Goal: Task Accomplishment & Management: Complete application form

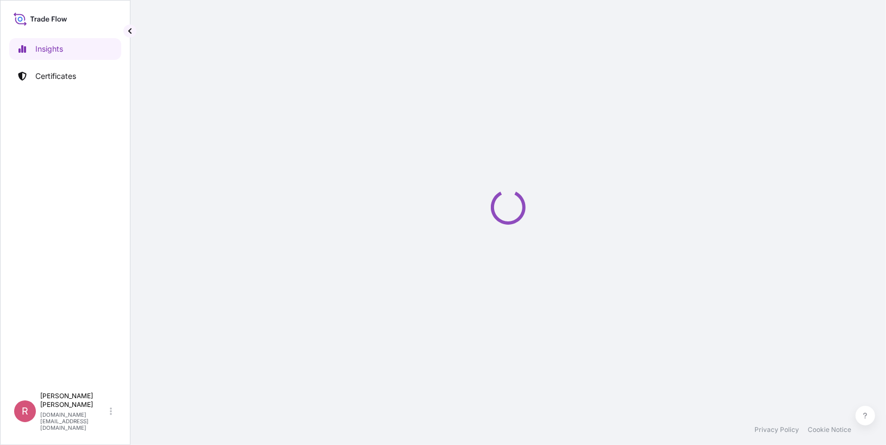
select select "2025"
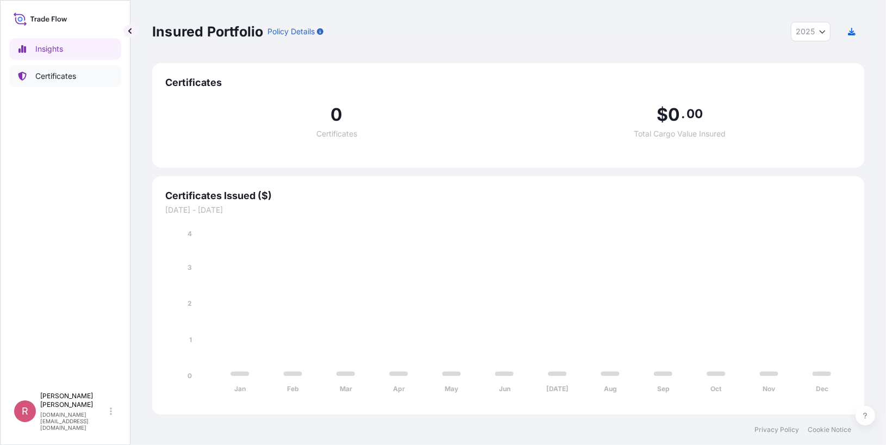
click at [73, 80] on p "Certificates" at bounding box center [55, 76] width 41 height 11
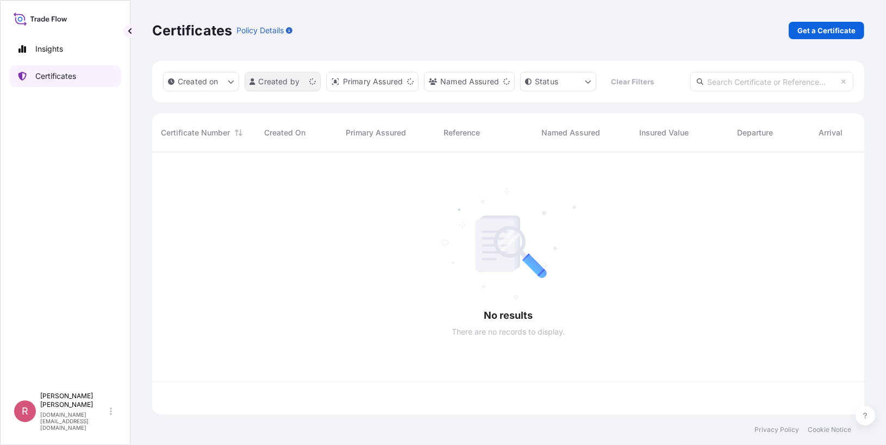
scroll to position [260, 705]
click at [781, 77] on input "text" at bounding box center [772, 82] width 163 height 20
paste input "5013160623"
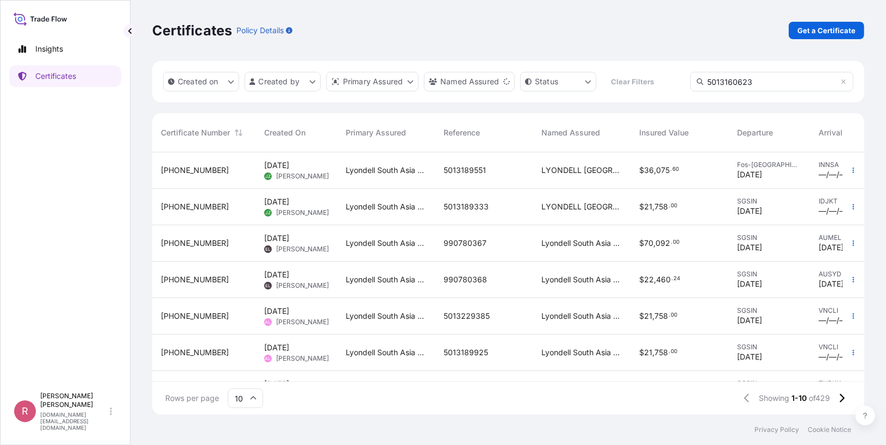
type input "5013160623"
click at [760, 84] on input "5013160623" at bounding box center [772, 82] width 163 height 20
click at [650, 79] on div "Created on Created by Primary Assured Named Assured Status Clear Filters 501316…" at bounding box center [508, 81] width 712 height 41
click at [765, 83] on input "5013160623" at bounding box center [772, 82] width 163 height 20
click at [101, 78] on link "Certificates" at bounding box center [65, 76] width 112 height 22
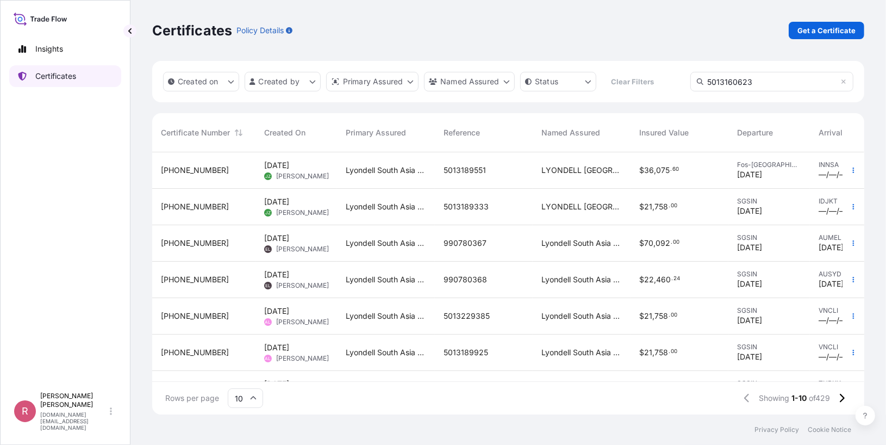
click at [69, 72] on p "Certificates" at bounding box center [55, 76] width 41 height 11
click at [758, 76] on input "5013160623" at bounding box center [772, 82] width 163 height 20
drag, startPoint x: 769, startPoint y: 79, endPoint x: 691, endPoint y: 82, distance: 77.8
click at [691, 82] on input "5013160623" at bounding box center [772, 82] width 163 height 20
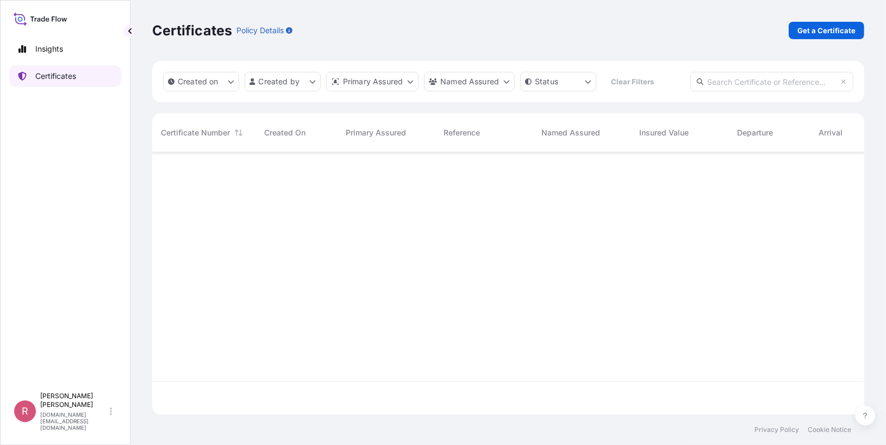
click at [95, 77] on link "Certificates" at bounding box center [65, 76] width 112 height 22
click at [747, 79] on input "text" at bounding box center [772, 82] width 163 height 20
paste input "5013160623"
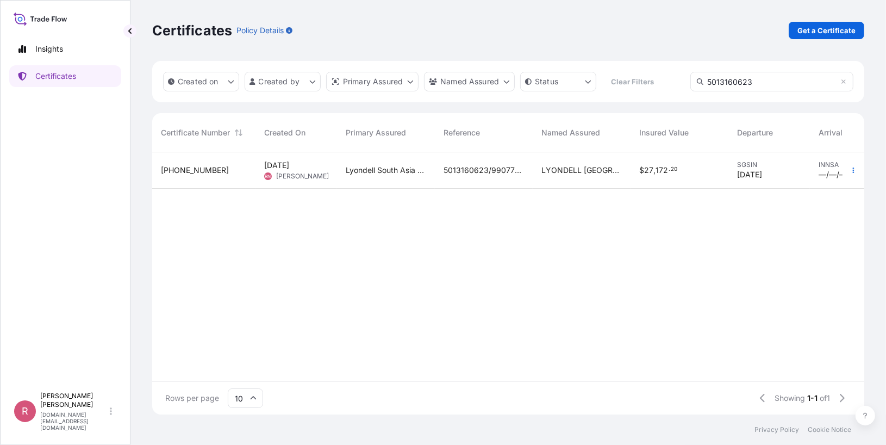
type input "5013160623"
click at [644, 167] on span "27" at bounding box center [648, 170] width 9 height 8
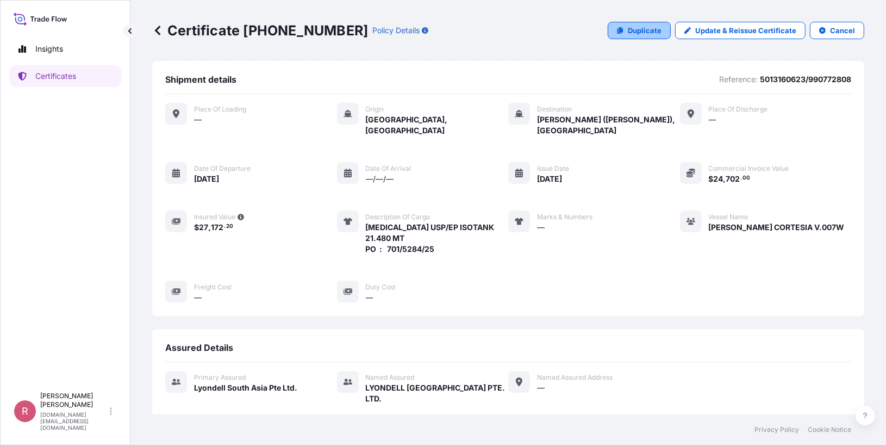
click at [623, 30] on link "Duplicate" at bounding box center [639, 30] width 63 height 17
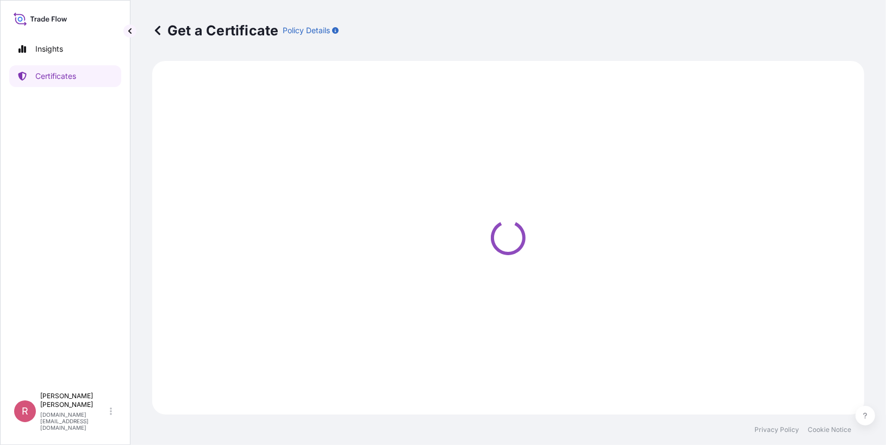
select select "Sea"
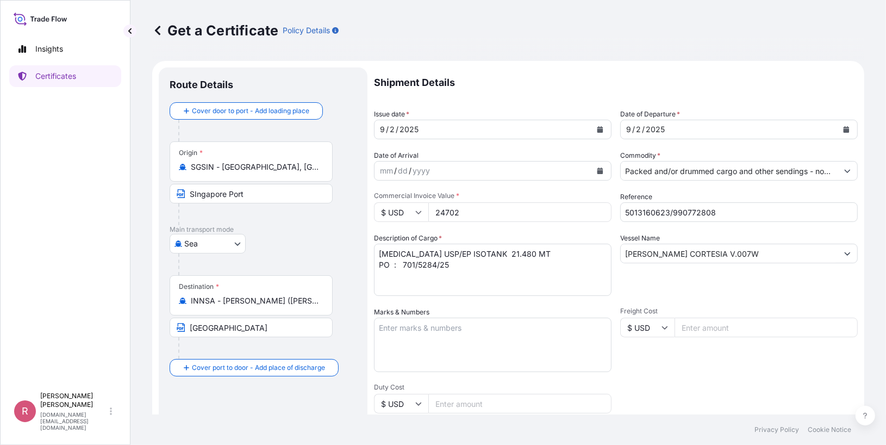
select select "32022"
click at [598, 128] on icon "Calendar" at bounding box center [601, 129] width 6 height 7
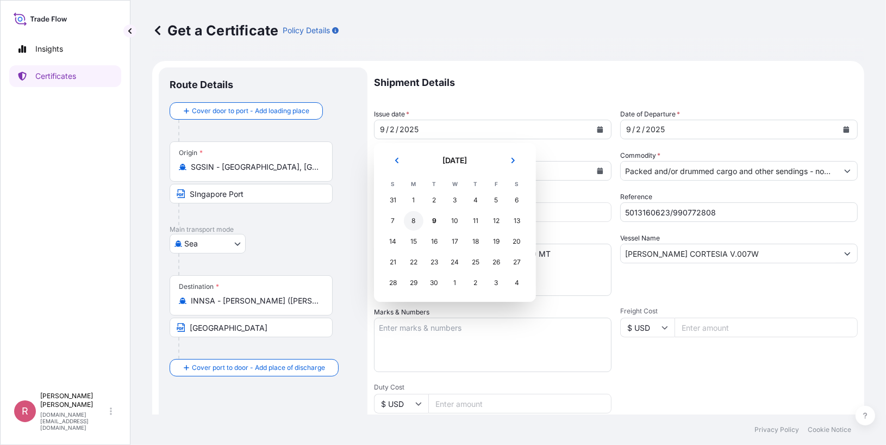
click at [415, 219] on div "8" at bounding box center [414, 221] width 20 height 20
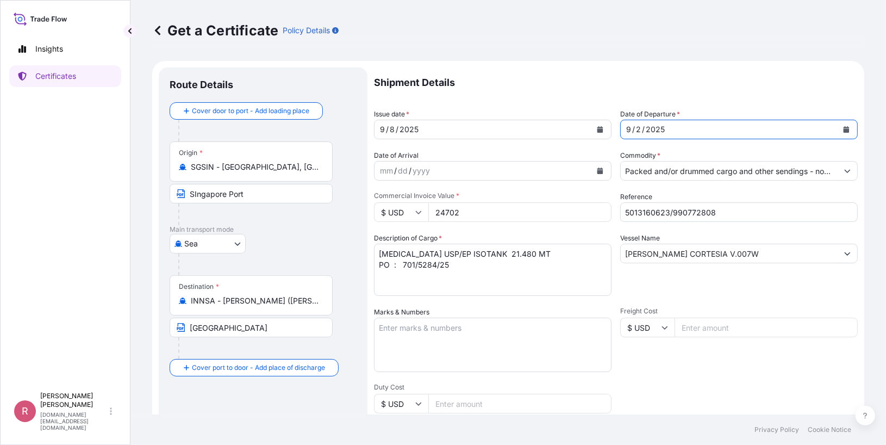
click at [844, 128] on icon "Calendar" at bounding box center [847, 129] width 6 height 7
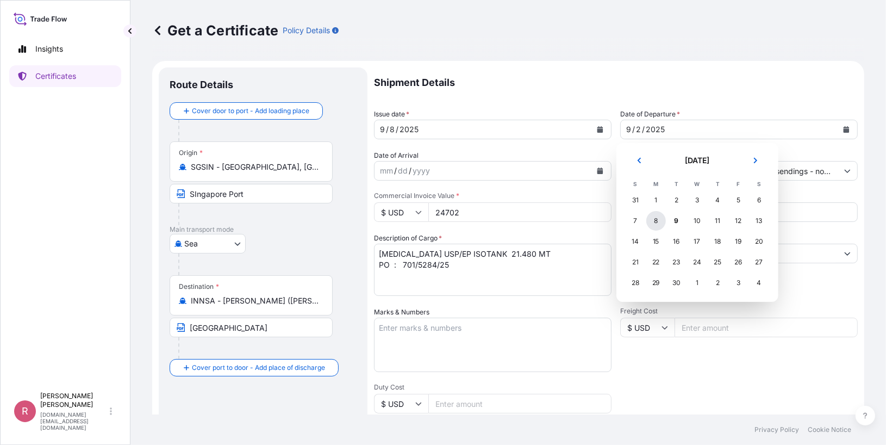
click at [657, 220] on div "8" at bounding box center [657, 221] width 20 height 20
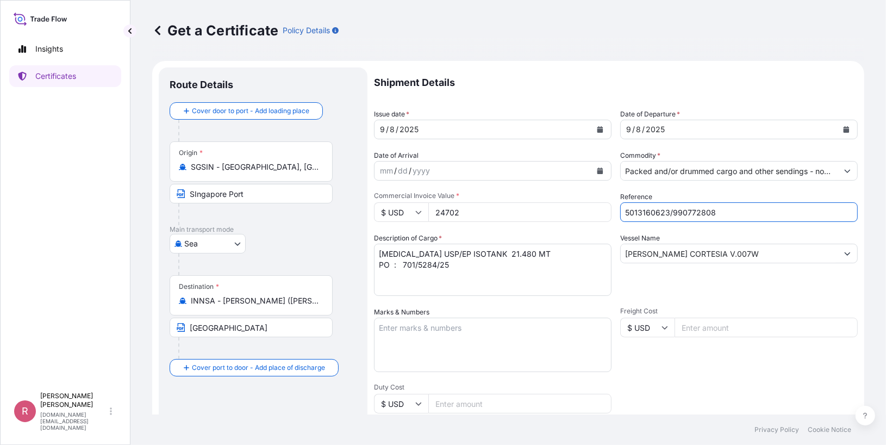
drag, startPoint x: 721, startPoint y: 212, endPoint x: 569, endPoint y: 212, distance: 152.3
click at [569, 213] on div "Shipment Details Issue date * [DATE] Date of Departure * [DATE] Date of Arrival…" at bounding box center [616, 326] width 484 height 518
click at [682, 218] on input "Reference" at bounding box center [739, 212] width 238 height 20
paste input "5013226409"
paste input "990781240"
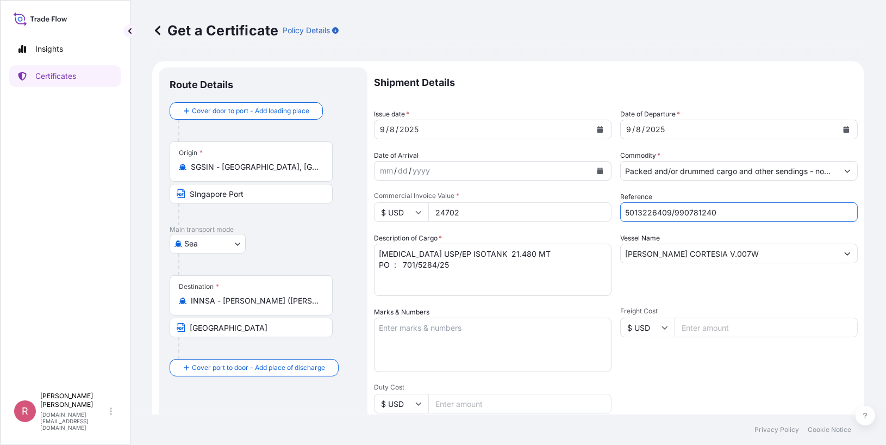
type input "5013226409/990781240"
drag, startPoint x: 458, startPoint y: 212, endPoint x: 400, endPoint y: 201, distance: 58.6
click at [400, 201] on div "Commercial Invoice Value * $ USD 24702" at bounding box center [493, 206] width 238 height 30
drag, startPoint x: 405, startPoint y: 206, endPoint x: 375, endPoint y: 200, distance: 31.1
click at [375, 200] on div "Commercial Invoice Value * $ USD 24702" at bounding box center [493, 206] width 238 height 30
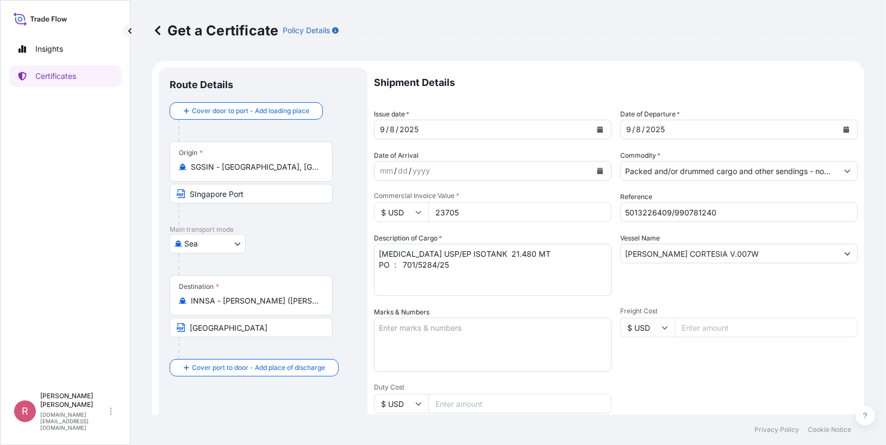
type input "23705"
click at [535, 272] on textarea "[MEDICAL_DATA] USP/EP ISOTANK 21.480 MT PO : 701/5284/25" at bounding box center [493, 270] width 238 height 52
drag, startPoint x: 452, startPoint y: 264, endPoint x: 365, endPoint y: 258, distance: 87.2
click at [365, 258] on form "Route Details Cover door to port - Add loading place Place of loading Road / [G…" at bounding box center [508, 342] width 712 height 562
click at [426, 276] on textarea "[MEDICAL_DATA] USP/EP ISOTANK 21.480 MT PO : 701/5284/25" at bounding box center [493, 270] width 238 height 52
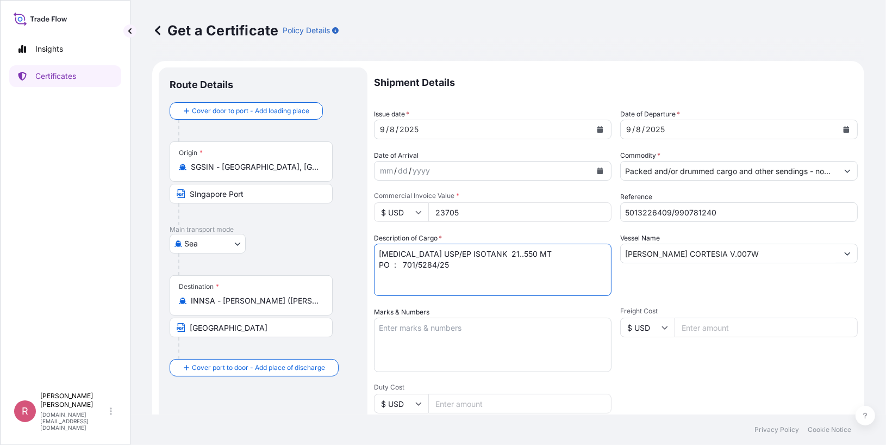
drag, startPoint x: 451, startPoint y: 268, endPoint x: 413, endPoint y: 264, distance: 38.2
click at [408, 265] on textarea "[MEDICAL_DATA] USP/EP ISOTANK 21.480 MT PO : 701/5284/25" at bounding box center [493, 270] width 238 height 52
paste textarea "01/5356(2883)/25"
type textarea "[MEDICAL_DATA] USP/EP ISOTANK 21..550 MT PO : 701/5356(2883)/25"
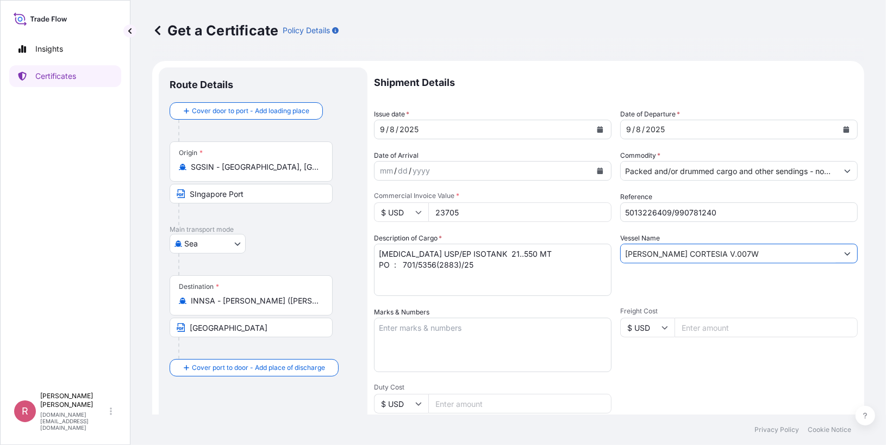
drag, startPoint x: 733, startPoint y: 246, endPoint x: 599, endPoint y: 244, distance: 133.8
click at [599, 244] on div "Shipment Details Issue date * [DATE] Date of Departure * [DATE] Date of Arrival…" at bounding box center [616, 326] width 484 height 518
click at [682, 252] on input "Vessel Name" at bounding box center [729, 254] width 217 height 20
paste input "01/5356(2883)/25"
type input "01/5356(2883)/25"
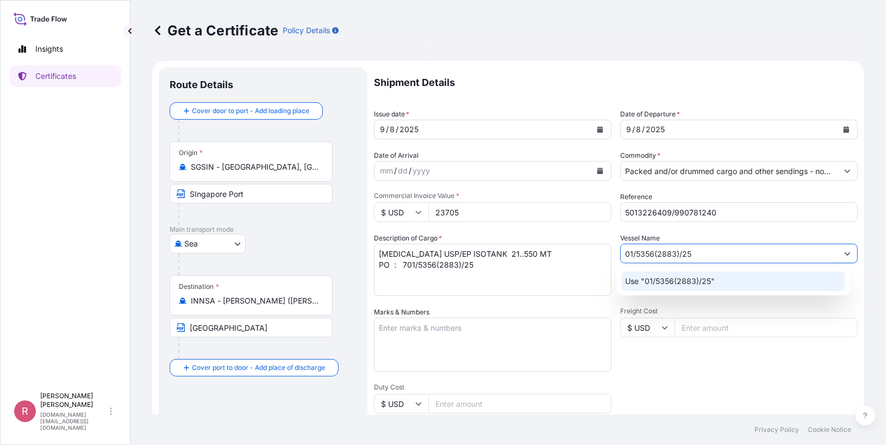
drag, startPoint x: 706, startPoint y: 251, endPoint x: 544, endPoint y: 237, distance: 162.7
click at [544, 237] on div "Shipment Details Issue date * [DATE] Date of Departure * [DATE] Date of Arrival…" at bounding box center [616, 326] width 484 height 518
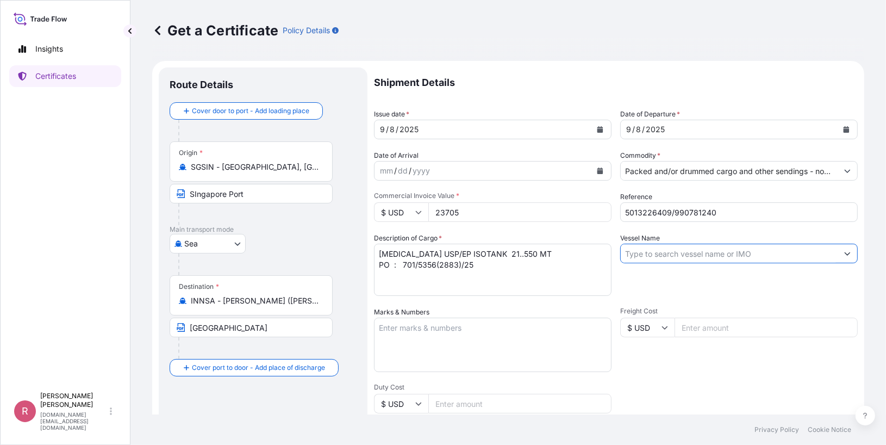
paste input "YM MANDATE V.099W"
type input "YM MANDATE V.099W"
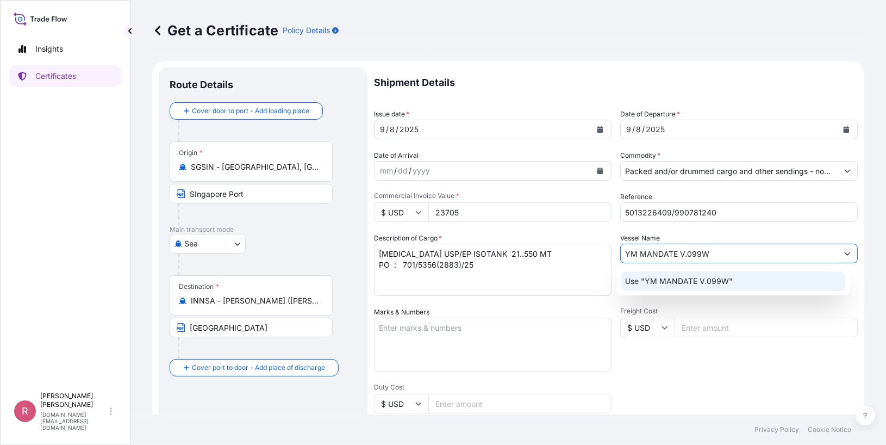
click at [728, 276] on p "Use "YM MANDATE V.099W"" at bounding box center [680, 281] width 108 height 11
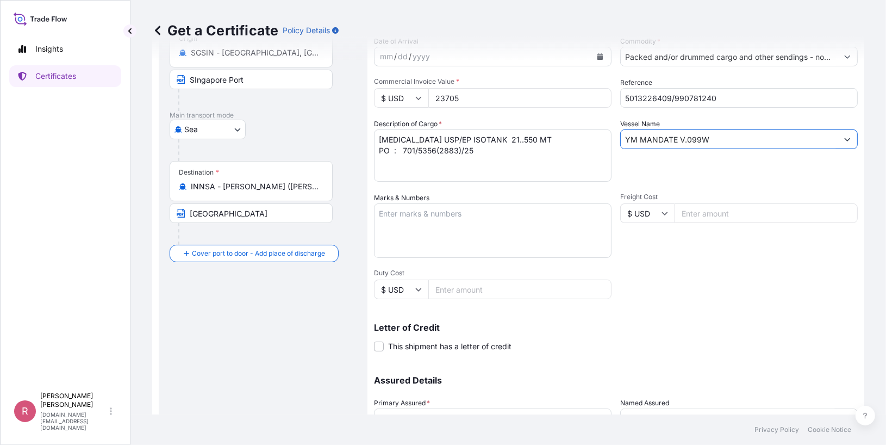
scroll to position [208, 0]
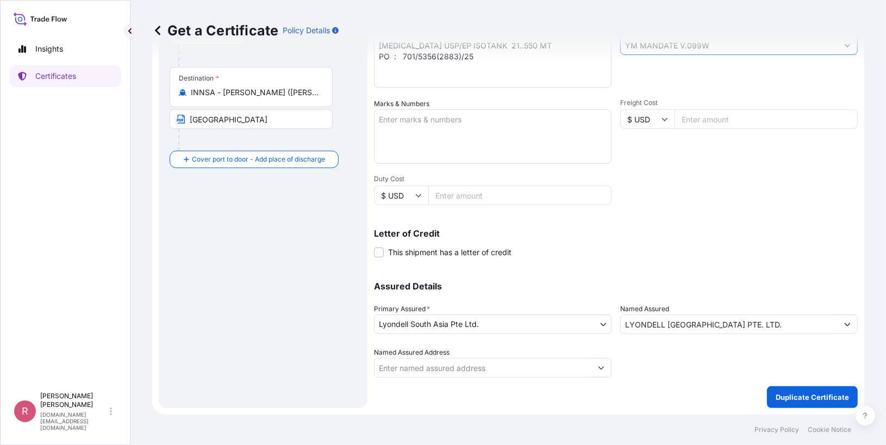
click at [578, 370] on input "Named Assured Address" at bounding box center [483, 368] width 217 height 20
click at [602, 369] on button "Show suggestions" at bounding box center [602, 368] width 20 height 20
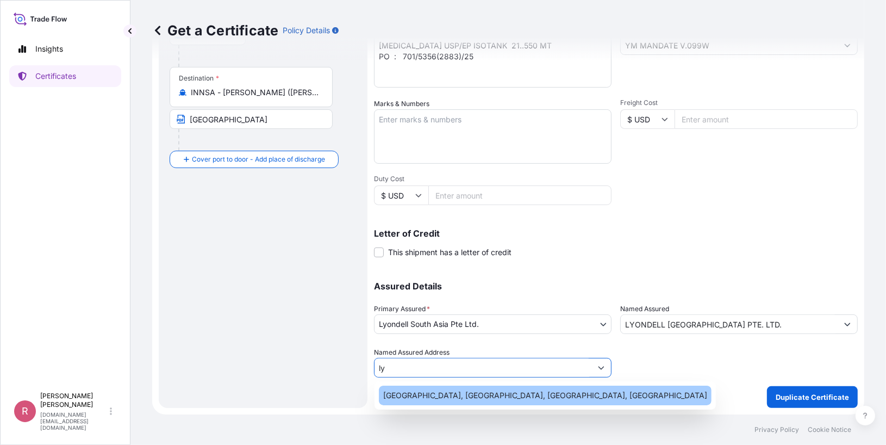
type input "l"
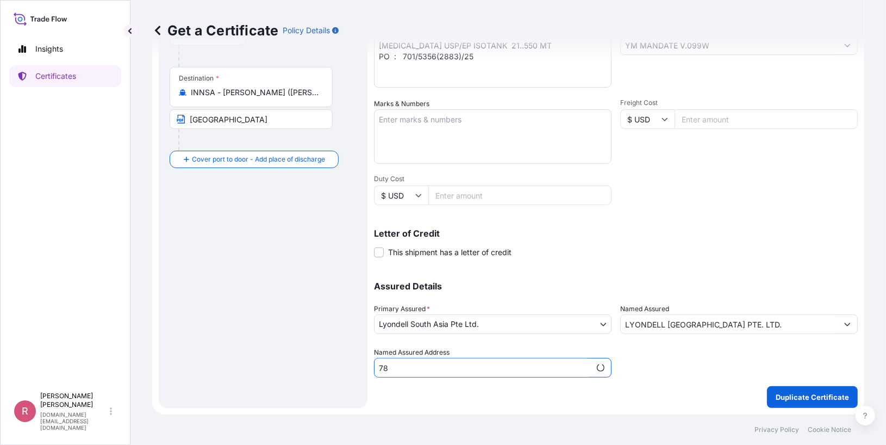
type input "78"
click at [553, 370] on input "Named Assured Address" at bounding box center [483, 368] width 217 height 20
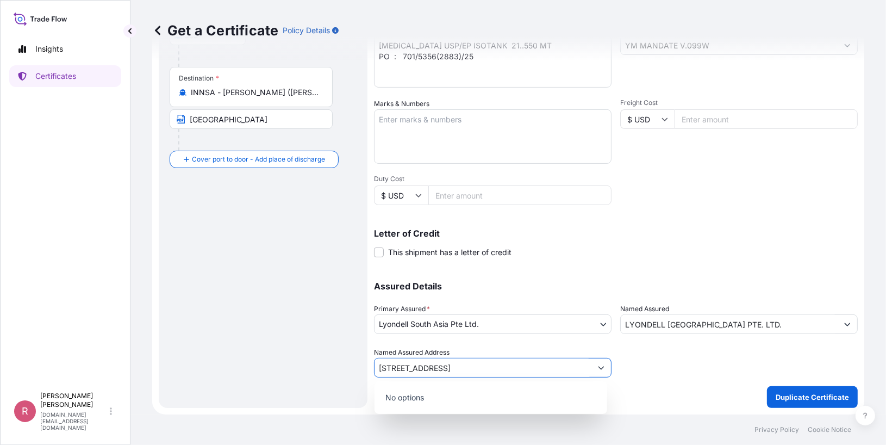
type input "[STREET_ADDRESS]"
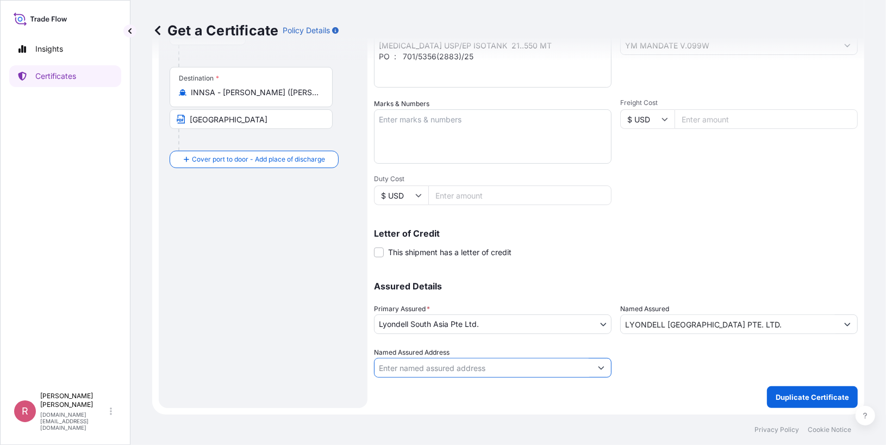
click at [514, 366] on input "Named Assured Address" at bounding box center [483, 368] width 217 height 20
paste input "[STREET_ADDRESS]"
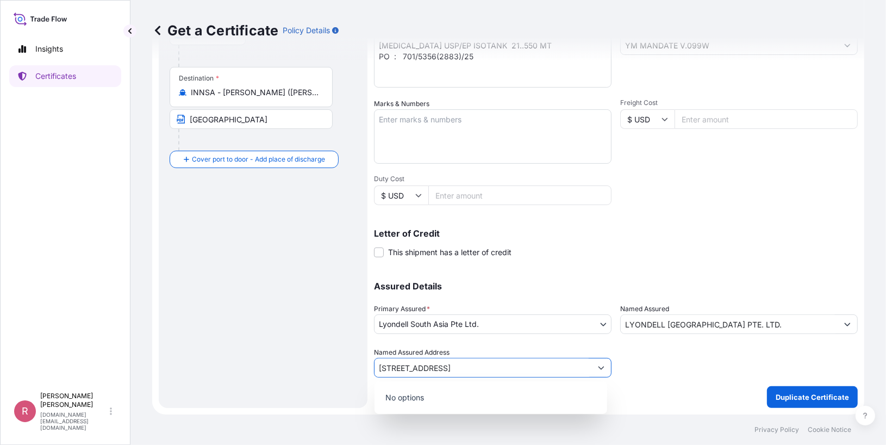
type input "[STREET_ADDRESS]"
click at [527, 336] on div "Assured Details Primary Assured * Lyondell South Asia Pte Ltd. Lyondell South A…" at bounding box center [616, 323] width 484 height 109
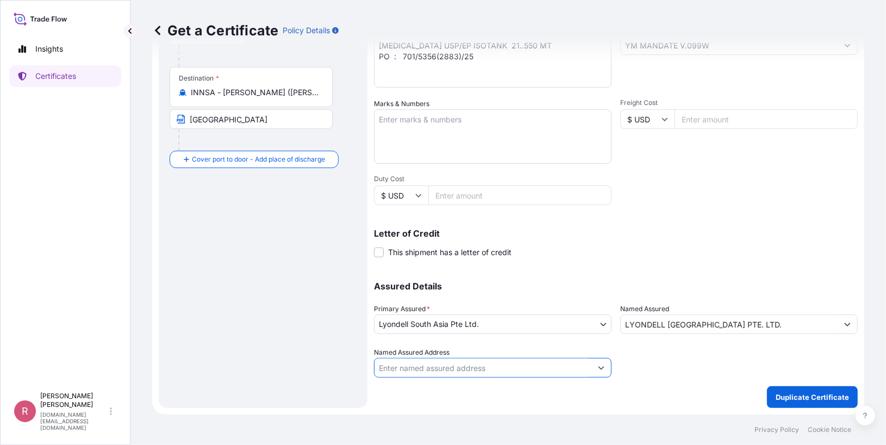
click at [519, 365] on input "Named Assured Address" at bounding box center [483, 368] width 217 height 20
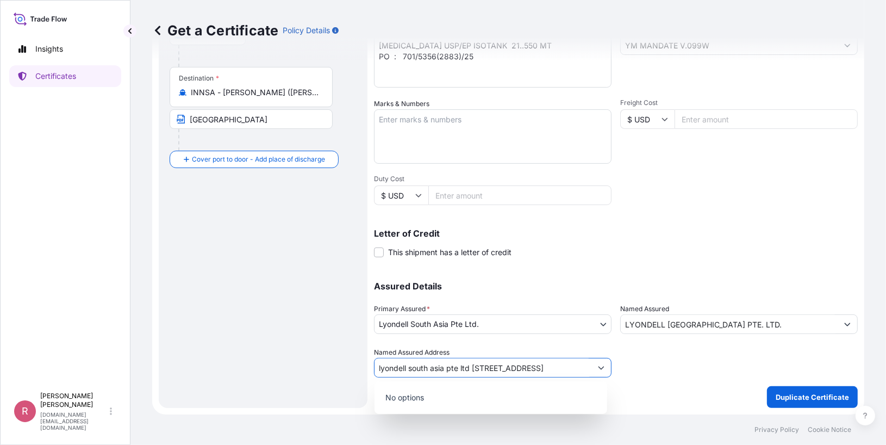
click at [598, 365] on icon "Show suggestions" at bounding box center [601, 367] width 7 height 7
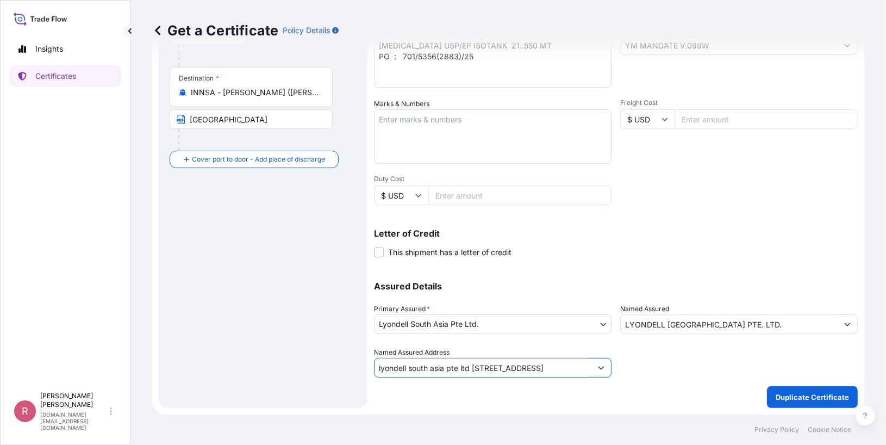
type input "lyondell south asia pte ltd [STREET_ADDRESS]"
click at [670, 358] on div at bounding box center [739, 362] width 238 height 30
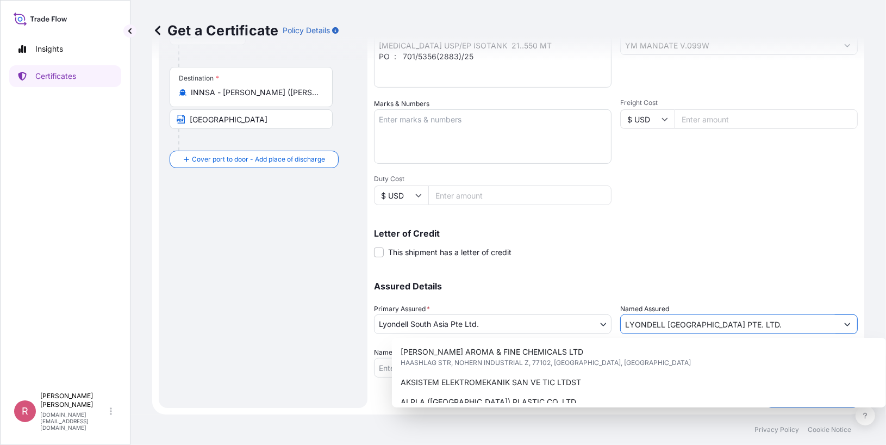
click at [698, 327] on input "LYONDELL [GEOGRAPHIC_DATA] PTE. LTD." at bounding box center [729, 324] width 217 height 20
click at [728, 285] on p "Assured Details" at bounding box center [616, 286] width 484 height 9
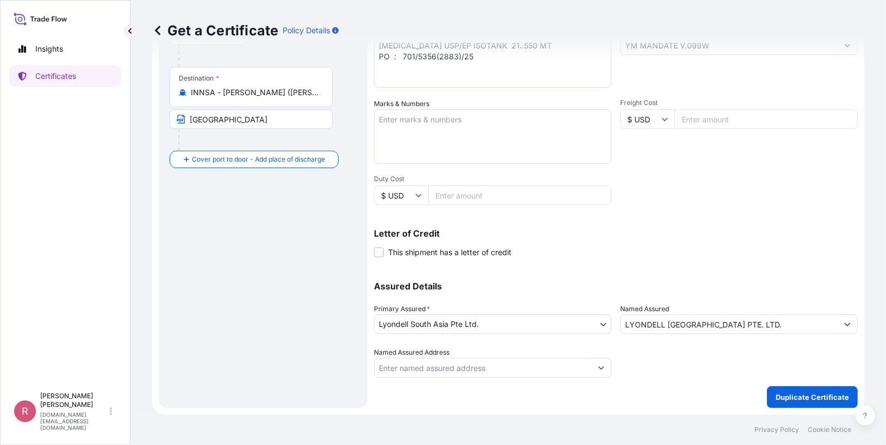
click at [490, 372] on input "Named Assured Address" at bounding box center [483, 368] width 217 height 20
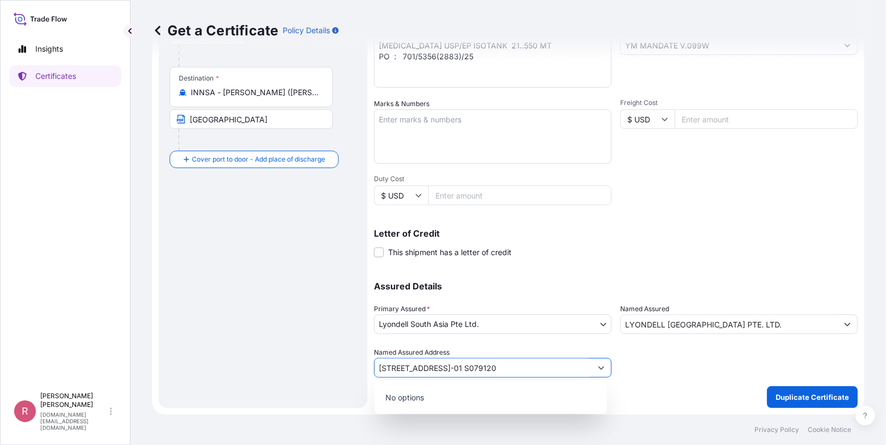
type input "[STREET_ADDRESS]-01 S079120"
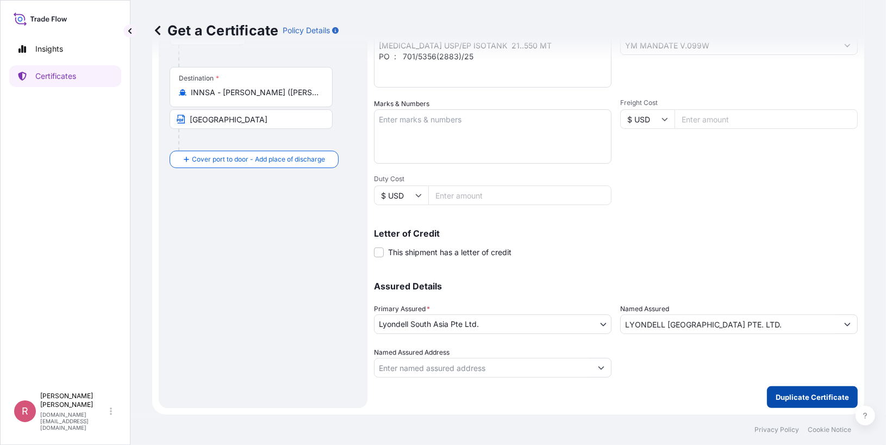
click at [821, 395] on p "Duplicate Certificate" at bounding box center [812, 397] width 73 height 11
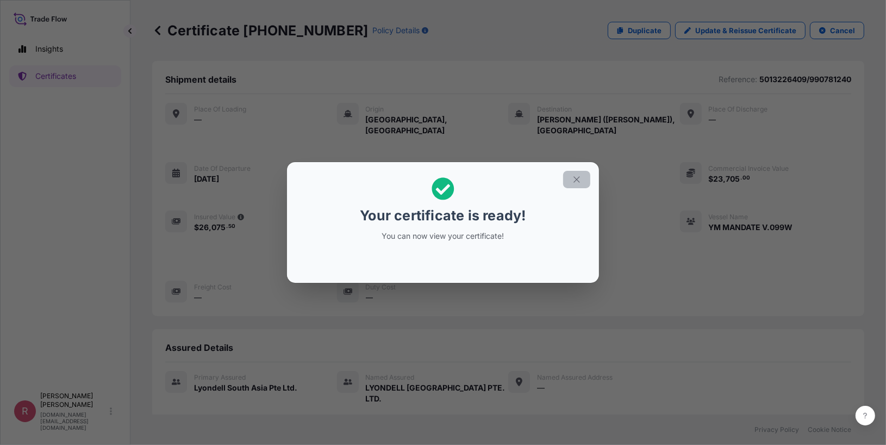
click at [574, 183] on icon "button" at bounding box center [577, 180] width 10 height 10
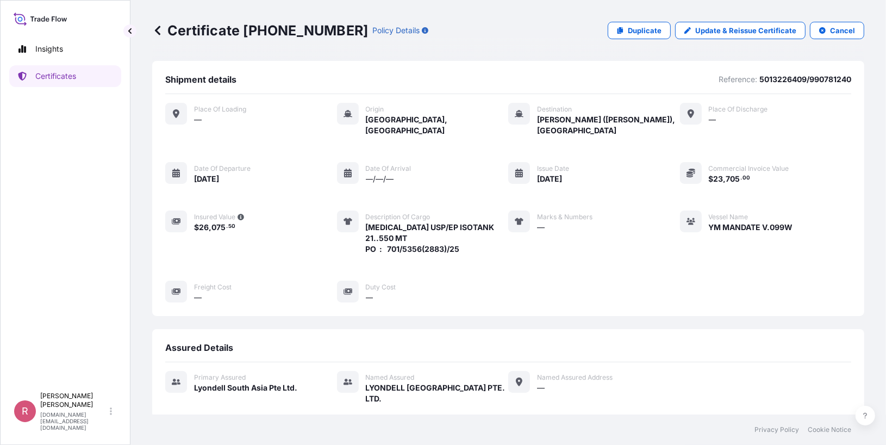
scroll to position [220, 0]
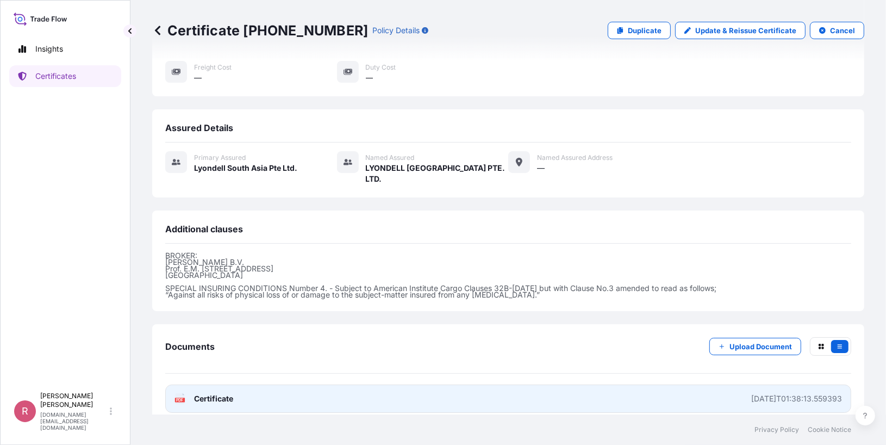
click at [196, 393] on span "Certificate" at bounding box center [213, 398] width 39 height 11
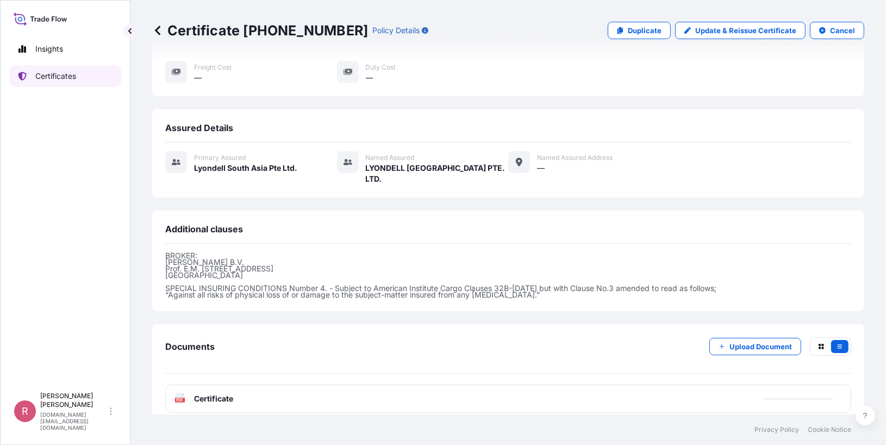
click at [76, 80] on p "Certificates" at bounding box center [55, 76] width 41 height 11
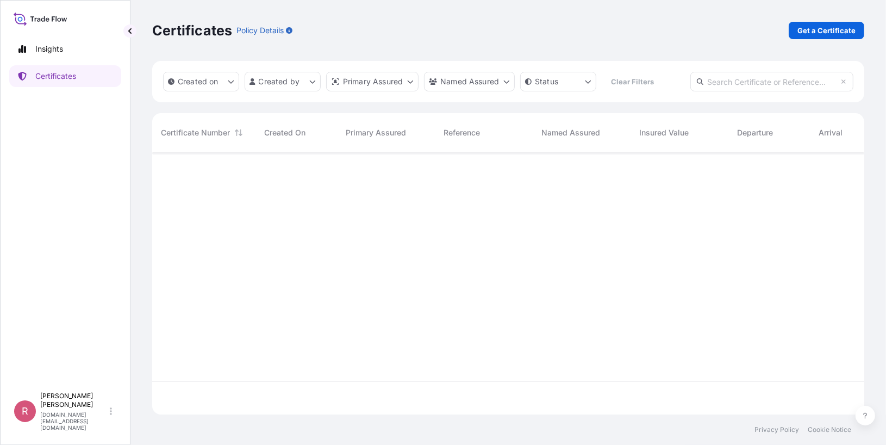
scroll to position [260, 705]
click at [744, 79] on input "text" at bounding box center [772, 82] width 163 height 20
paste input "5013185399"
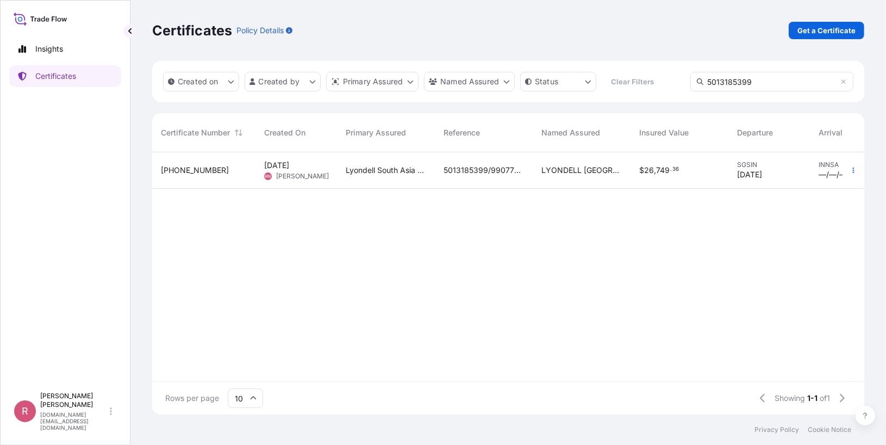
type input "5013185399"
click at [565, 172] on span "LYONDELL [GEOGRAPHIC_DATA] PTE. LTD." at bounding box center [582, 170] width 80 height 11
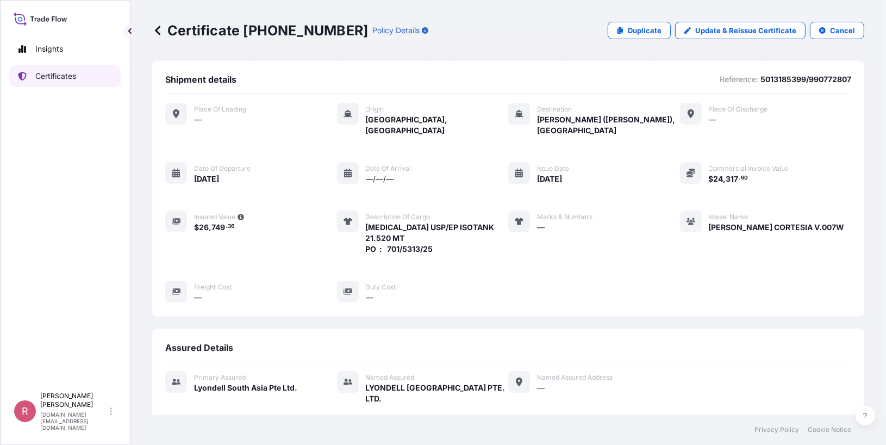
click at [81, 79] on link "Certificates" at bounding box center [65, 76] width 112 height 22
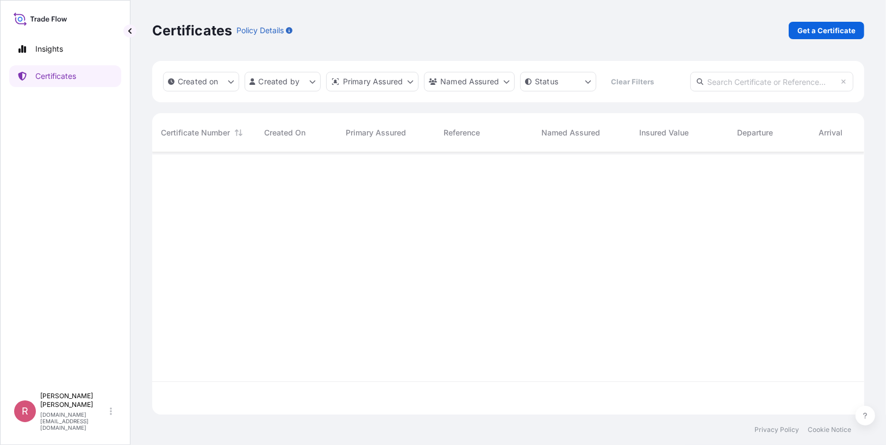
scroll to position [260, 705]
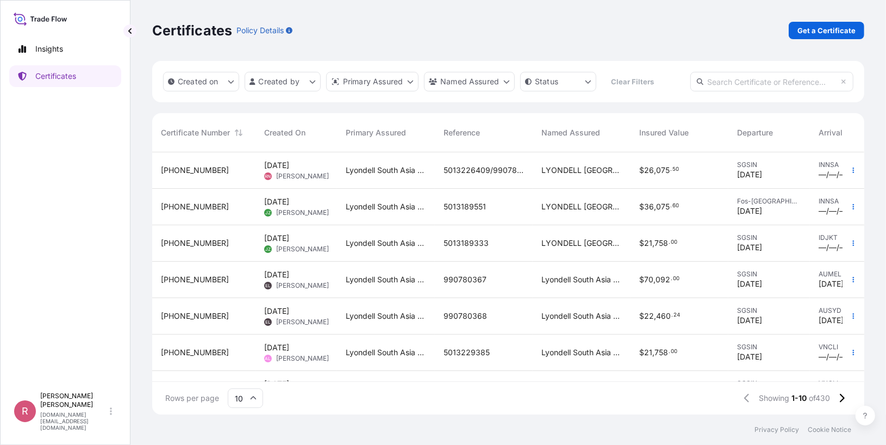
click at [758, 75] on input "text" at bounding box center [772, 82] width 163 height 20
click at [757, 80] on input "text" at bounding box center [772, 82] width 163 height 20
paste input "5013185399"
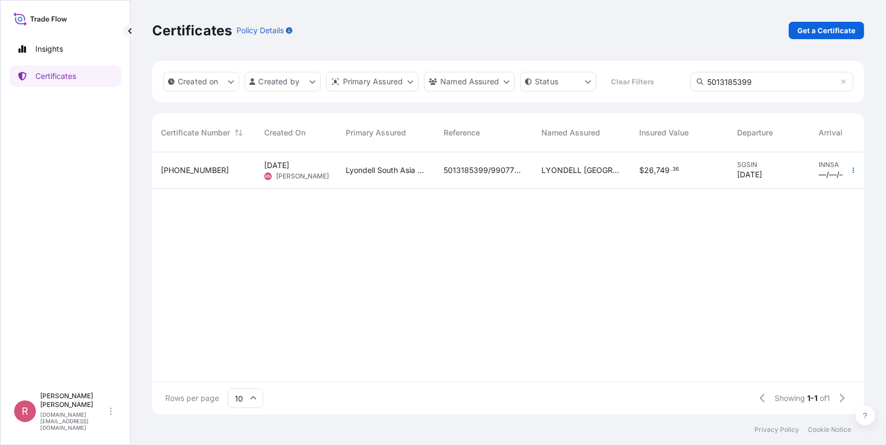
type input "5013185399"
click at [647, 172] on span "26" at bounding box center [649, 170] width 10 height 8
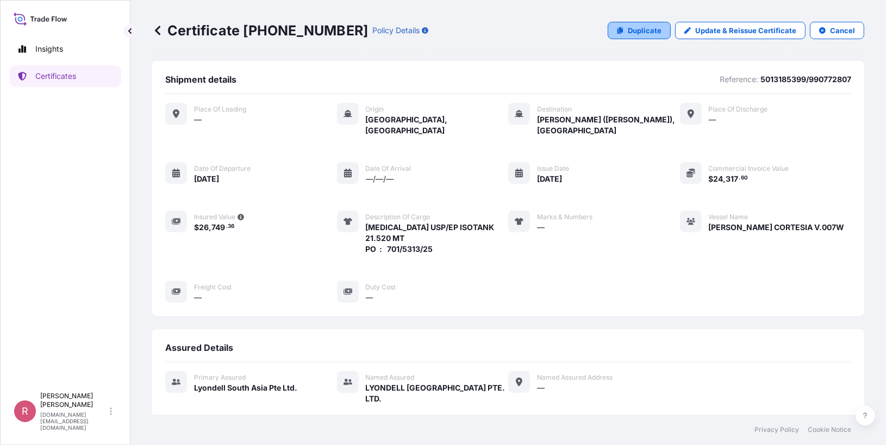
click at [651, 35] on p "Duplicate" at bounding box center [645, 30] width 34 height 11
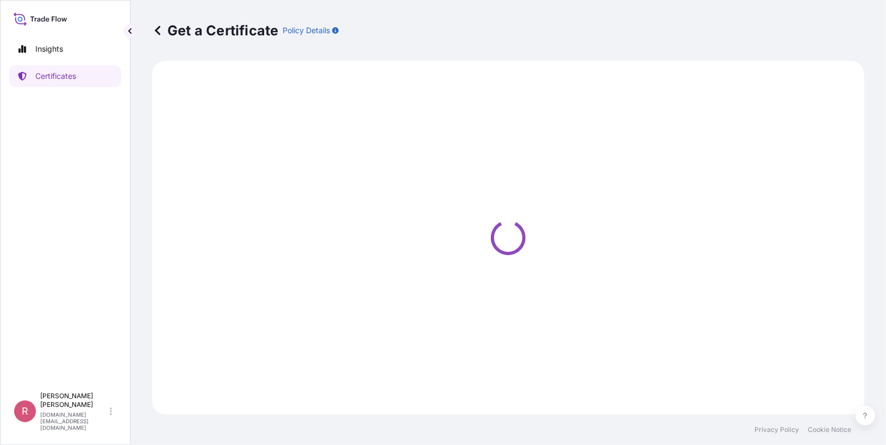
select select "Sea"
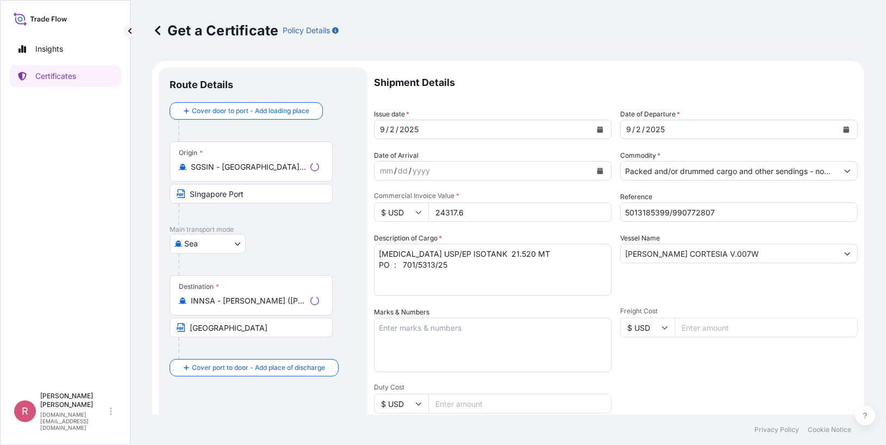
select select "32022"
click at [598, 132] on icon "Calendar" at bounding box center [601, 129] width 6 height 7
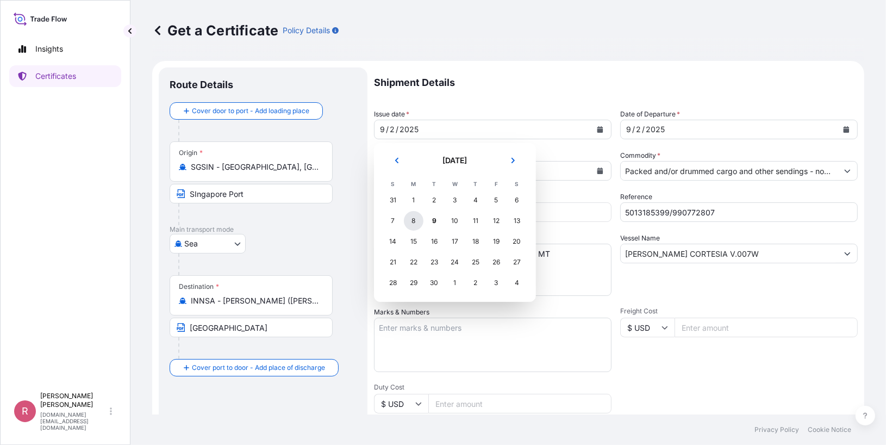
click at [412, 219] on div "8" at bounding box center [414, 221] width 20 height 20
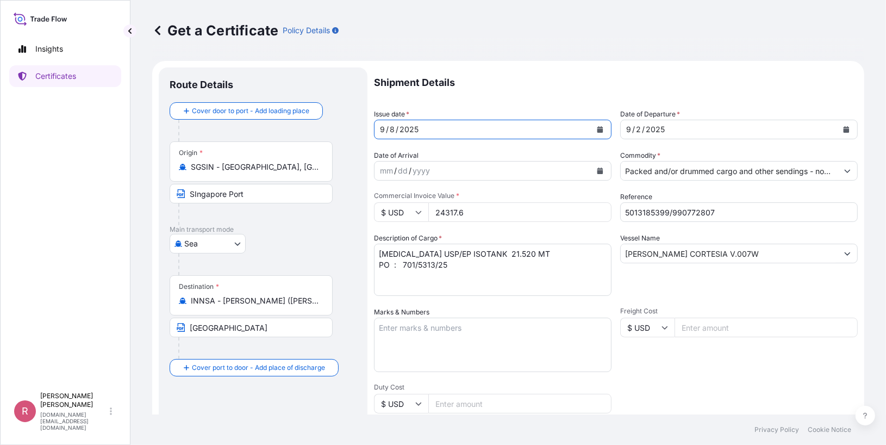
click at [838, 124] on button "Calendar" at bounding box center [846, 129] width 17 height 17
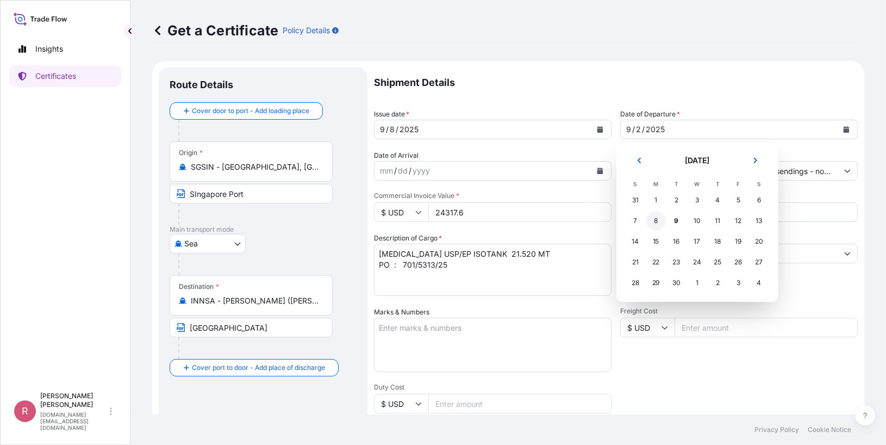
click at [656, 223] on div "8" at bounding box center [657, 221] width 20 height 20
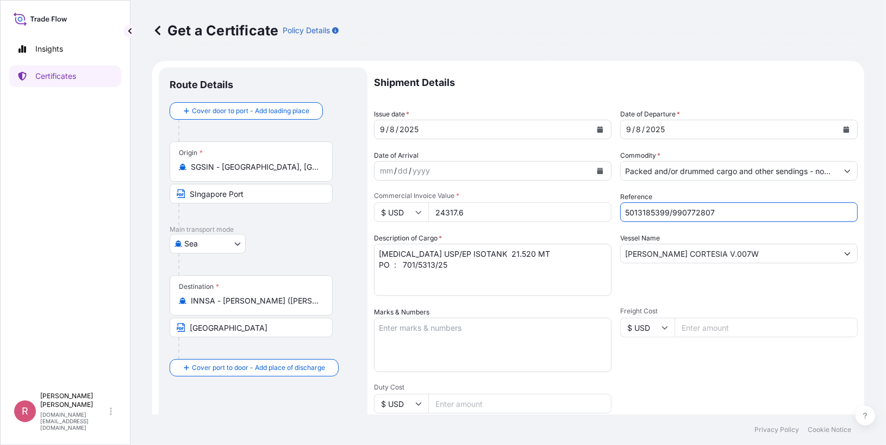
drag, startPoint x: 673, startPoint y: 213, endPoint x: 527, endPoint y: 217, distance: 145.8
click at [527, 216] on div "Shipment Details Issue date * [DATE] Date of Departure * [DATE] Date of Arrival…" at bounding box center [616, 326] width 484 height 518
paste input "226412"
click at [706, 212] on input "5013226412 /" at bounding box center [739, 212] width 238 height 20
paste input "990781241"
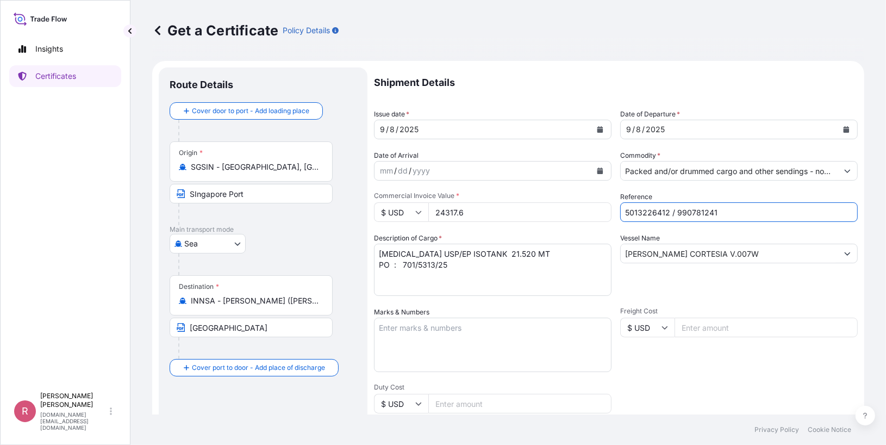
type input "5013226412 / 990781241"
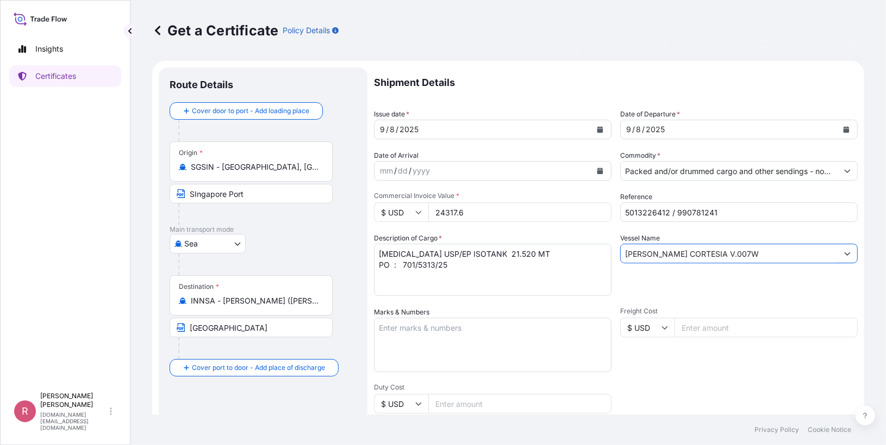
drag, startPoint x: 735, startPoint y: 254, endPoint x: 548, endPoint y: 258, distance: 187.1
click at [548, 258] on div "Shipment Details Issue date * [DATE] Date of Departure * [DATE] Date of Arrival…" at bounding box center [616, 326] width 484 height 518
drag, startPoint x: 460, startPoint y: 206, endPoint x: 427, endPoint y: 204, distance: 32.7
click at [427, 204] on div "$ USD 24317.6" at bounding box center [493, 212] width 238 height 20
type input "23694"
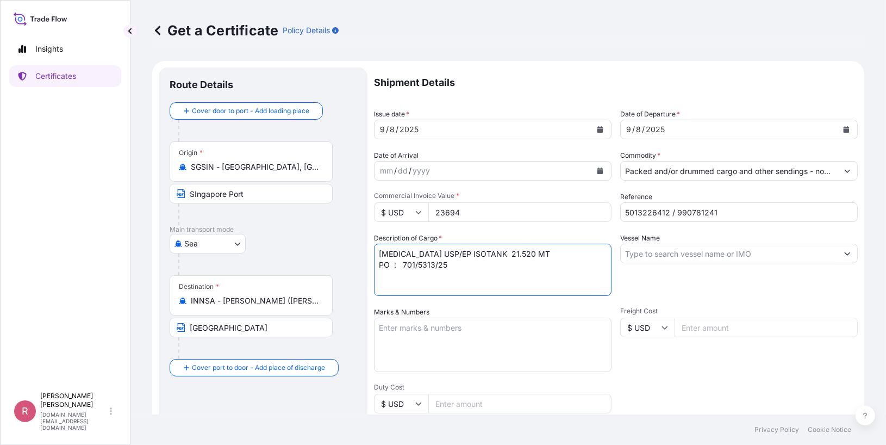
click at [543, 254] on textarea "[MEDICAL_DATA] USP/EP ISOTANK 21.520 MT PO : 701/5313/25" at bounding box center [493, 270] width 238 height 52
drag, startPoint x: 449, startPoint y: 262, endPoint x: 400, endPoint y: 262, distance: 48.4
click at [400, 262] on textarea "[MEDICAL_DATA] USP/EP ISOTANK 21.520 MT PO : 701/5313/25" at bounding box center [493, 270] width 238 height 52
paste textarea "701/5357(2884)"
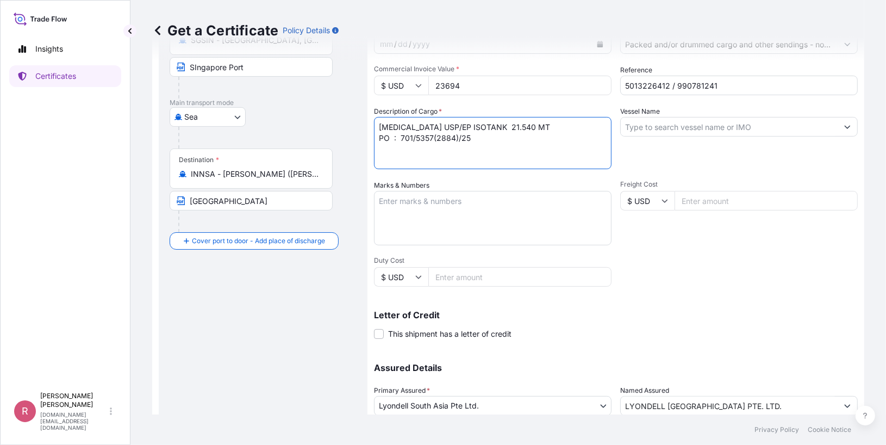
scroll to position [208, 0]
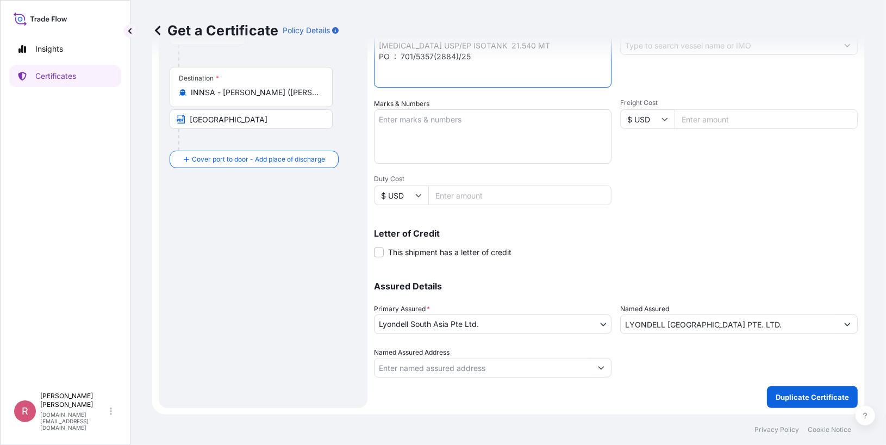
type textarea "[MEDICAL_DATA] USP/EP ISOTANK 21.540 MT PO : 701/5357(2884)/25"
click at [527, 372] on input "Named Assured Address" at bounding box center [483, 368] width 217 height 20
type input "7"
type input "L"
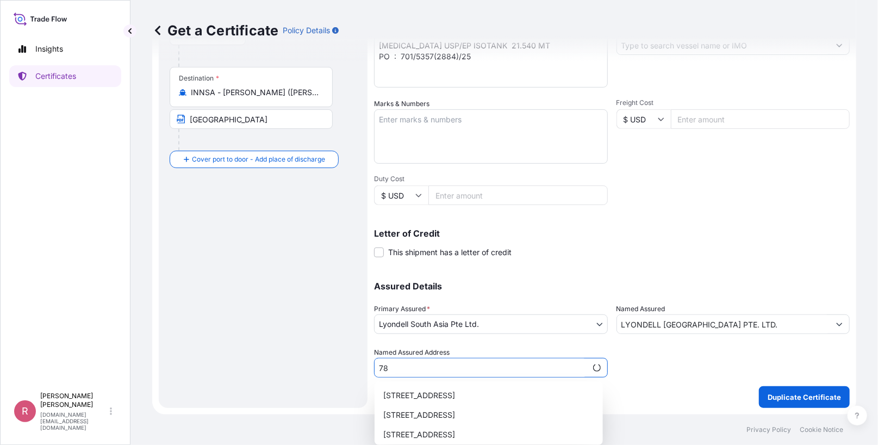
type input "7"
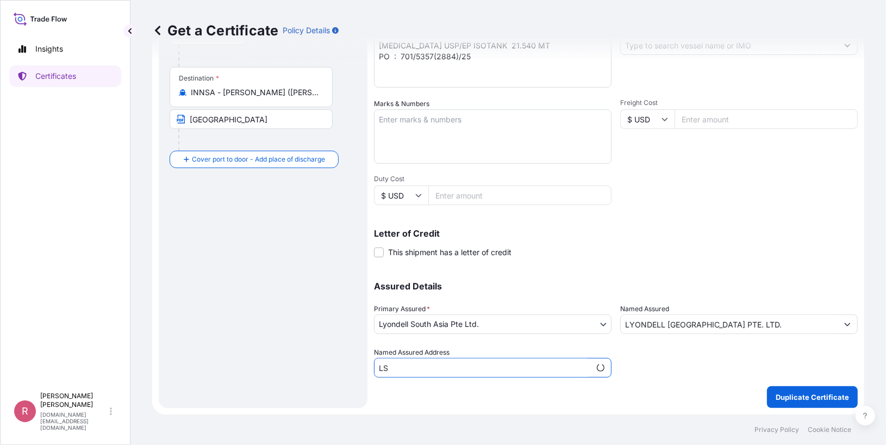
type input "L"
type input "7"
click at [493, 321] on body "3 options available. 0 options available. 0 options available. 3 options availa…" at bounding box center [443, 222] width 886 height 445
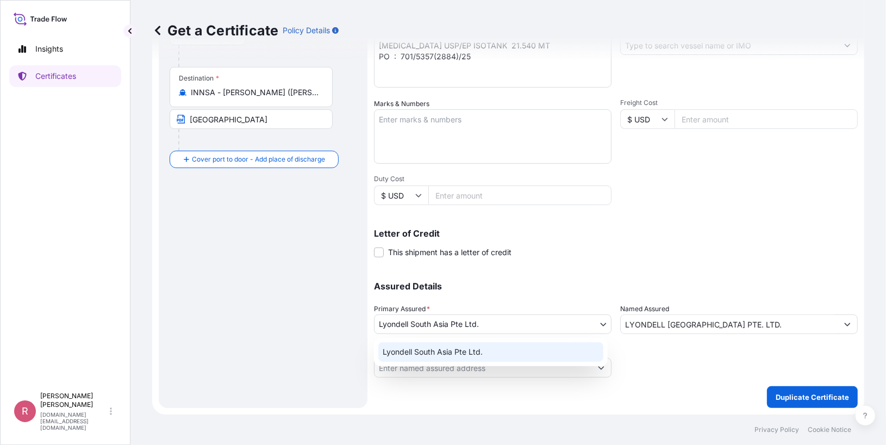
click at [476, 347] on div "Lyondell South Asia Pte Ltd." at bounding box center [490, 352] width 225 height 20
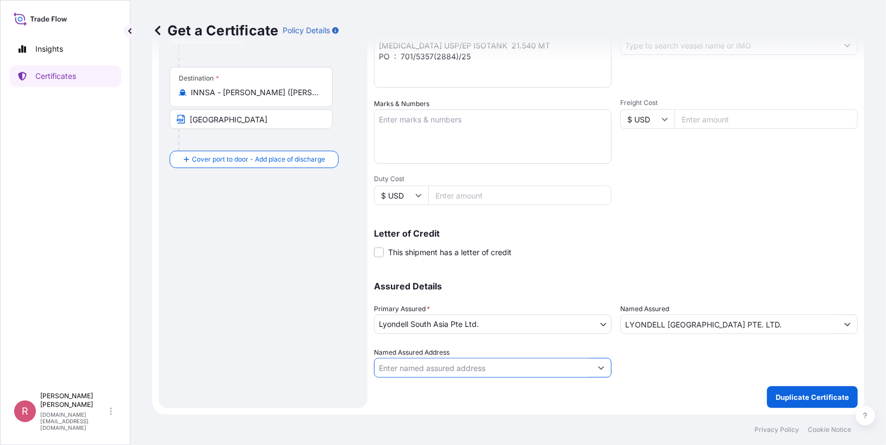
click at [482, 369] on input "Named Assured Address" at bounding box center [483, 368] width 217 height 20
type input "L"
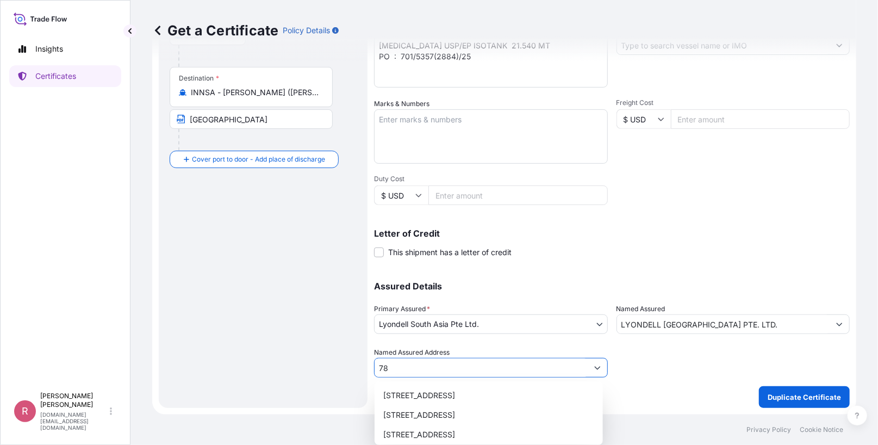
type input "7"
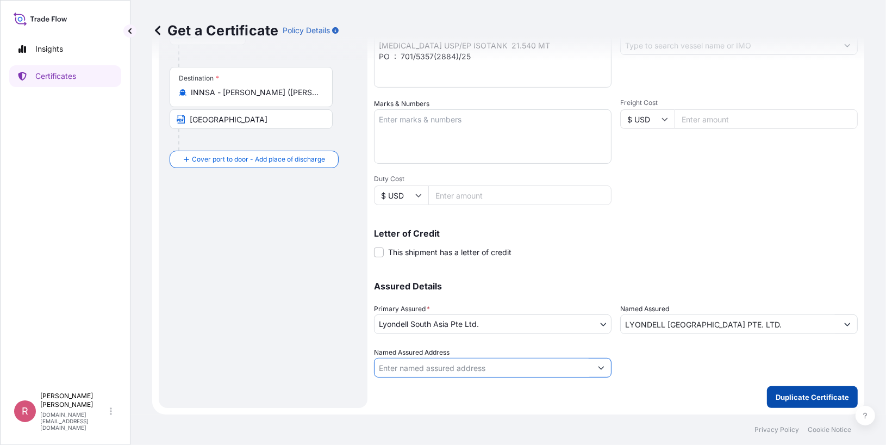
click at [789, 392] on p "Duplicate Certificate" at bounding box center [812, 397] width 73 height 11
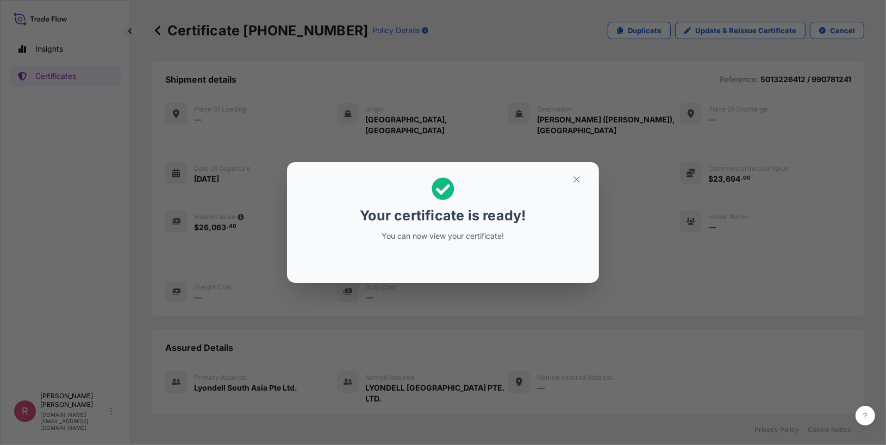
click at [445, 235] on p "You can now view your certificate!" at bounding box center [442, 236] width 167 height 11
click at [571, 176] on button "button" at bounding box center [576, 179] width 27 height 17
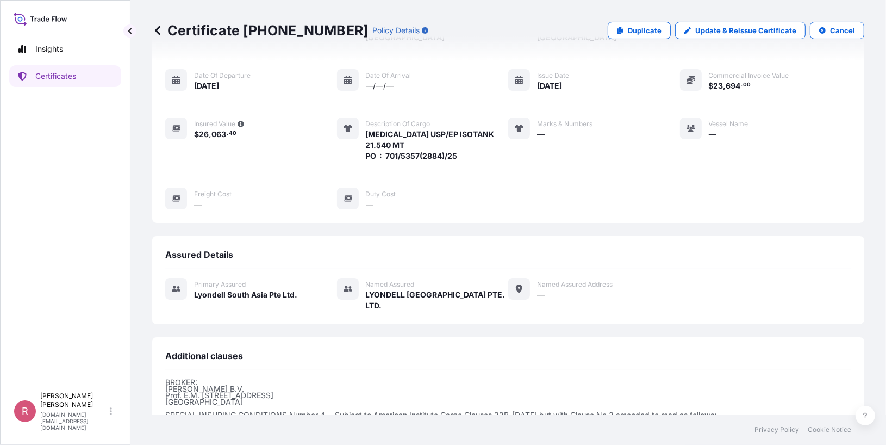
scroll to position [220, 0]
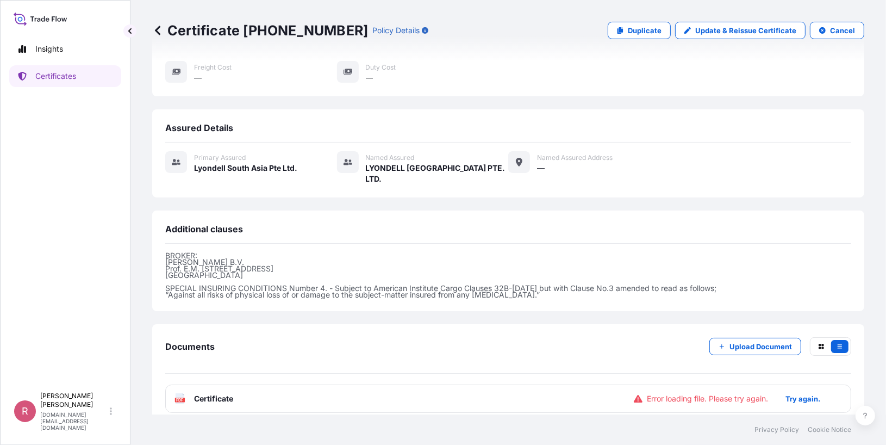
click at [183, 398] on text "PDF" at bounding box center [180, 400] width 7 height 4
click at [791, 393] on p "Try again." at bounding box center [803, 398] width 35 height 11
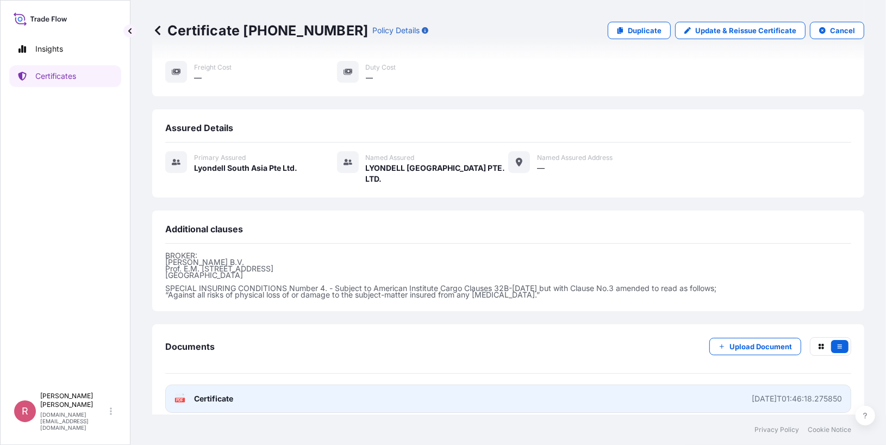
click at [183, 397] on rect at bounding box center [180, 399] width 10 height 4
